Goal: Task Accomplishment & Management: Complete application form

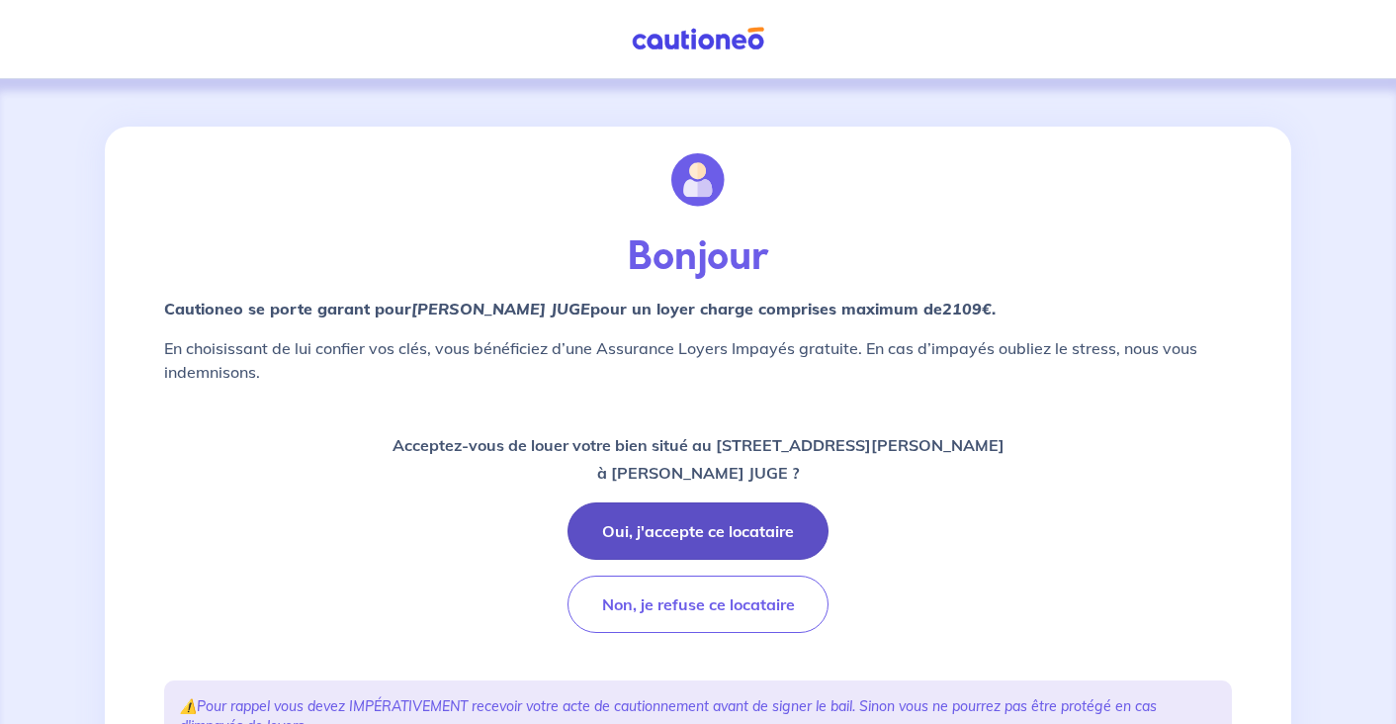
click at [597, 533] on button "Oui, j'accepte ce locataire" at bounding box center [697, 530] width 261 height 57
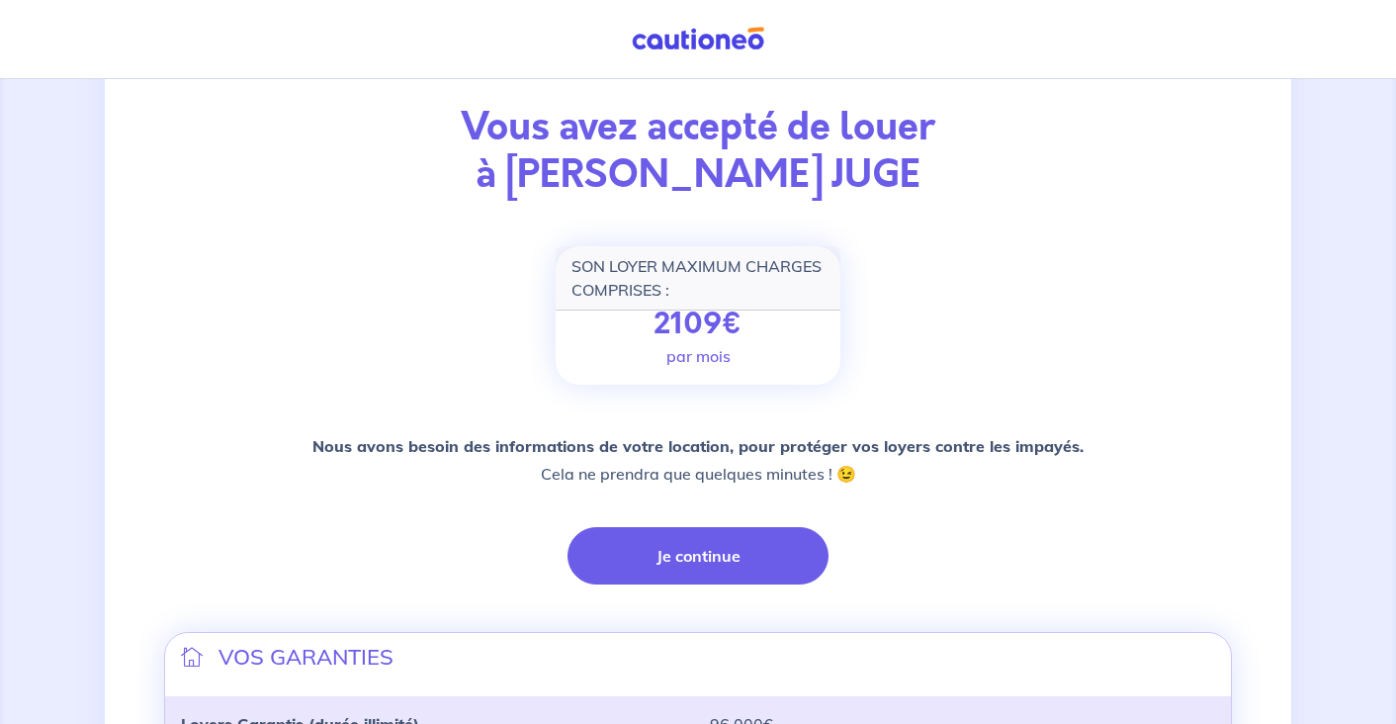
scroll to position [170, 0]
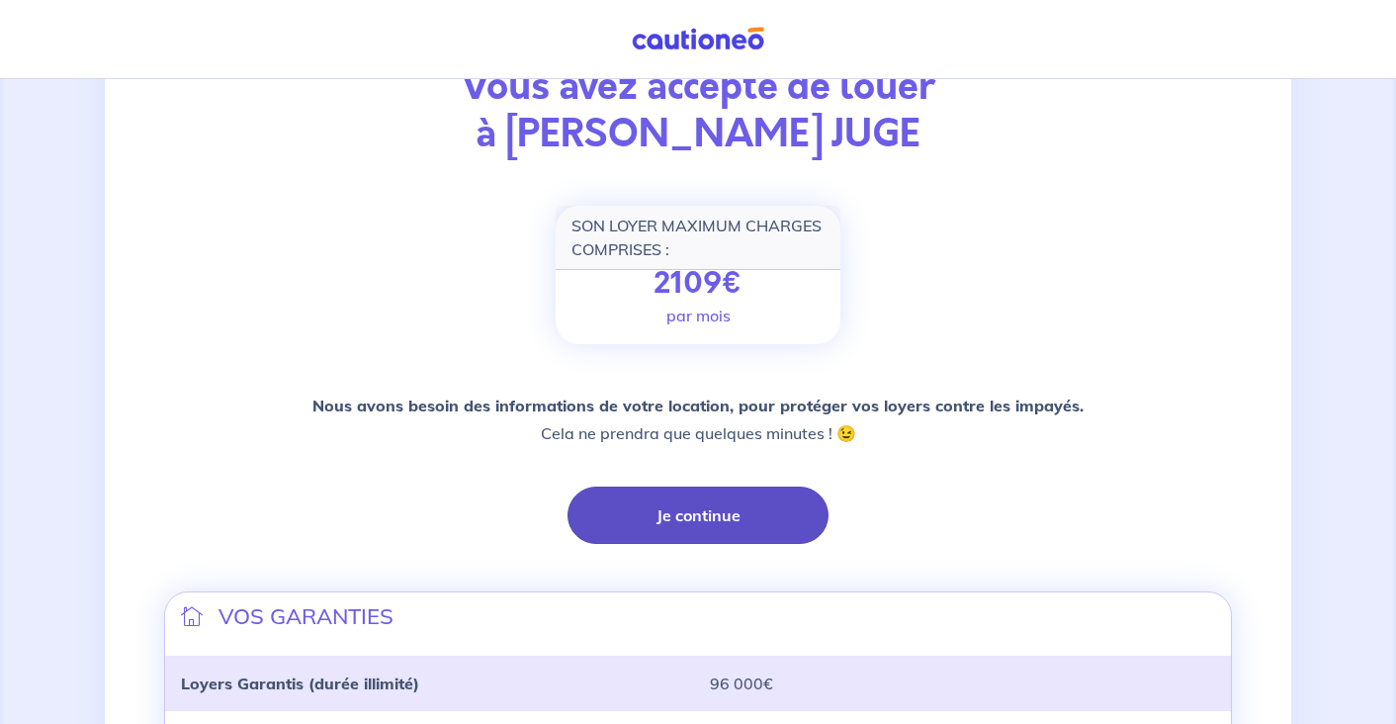
click at [730, 502] on button "Je continue" at bounding box center [697, 514] width 261 height 57
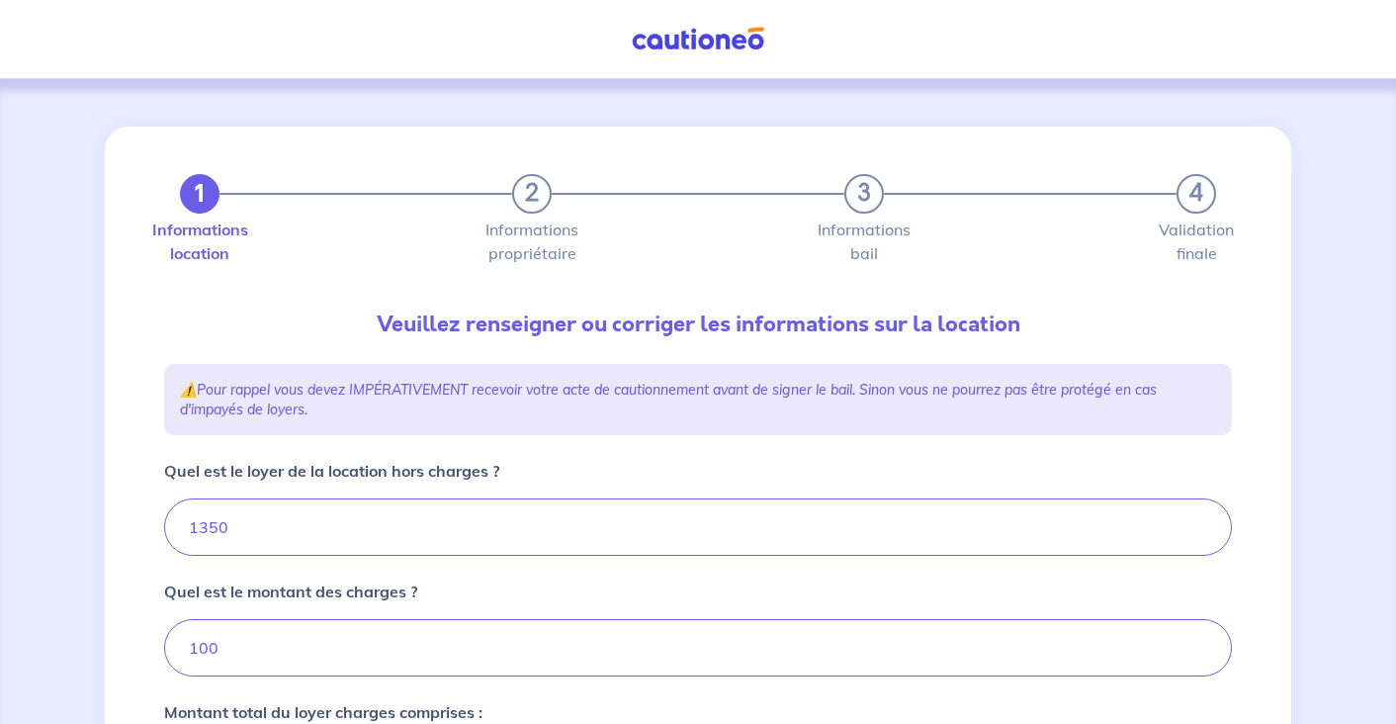
type input "1450"
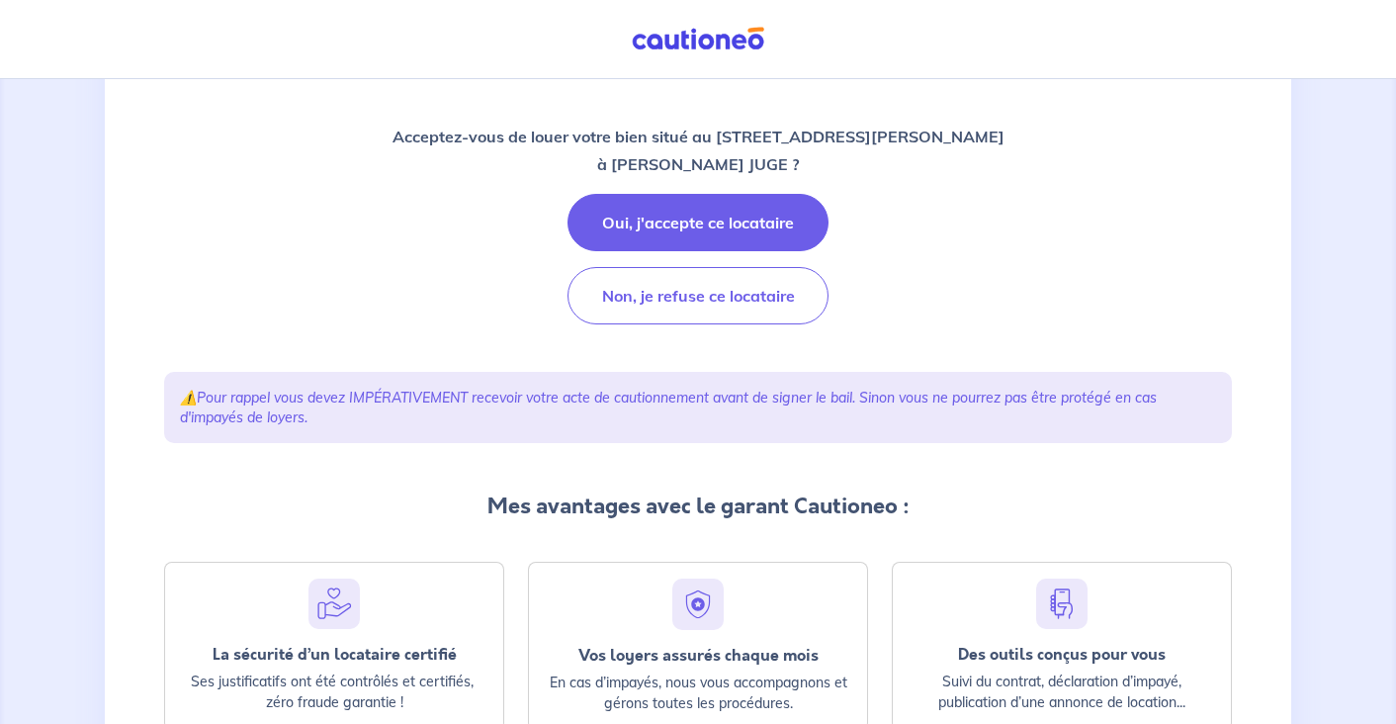
scroll to position [442, 0]
